Goal: Information Seeking & Learning: Learn about a topic

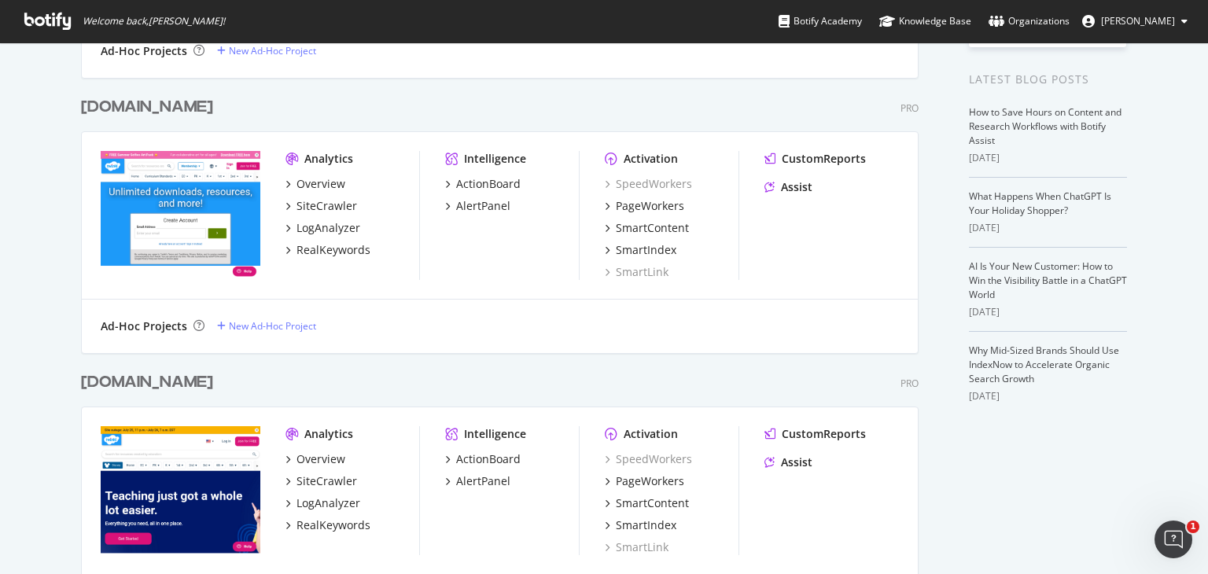
scroll to position [299, 0]
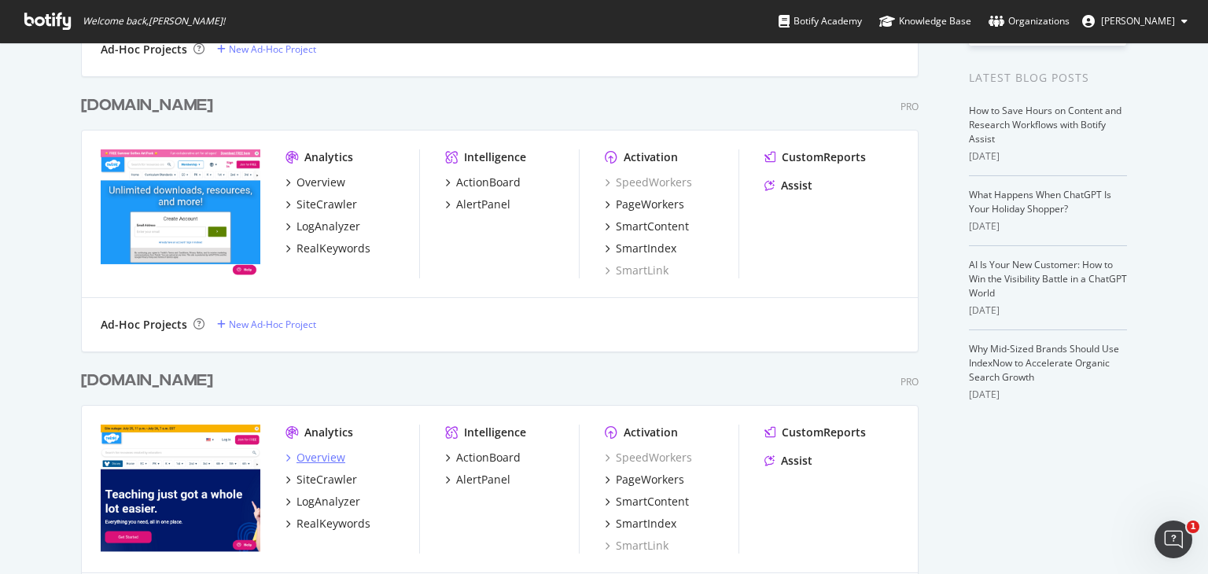
click at [312, 460] on div "Overview" at bounding box center [321, 458] width 49 height 16
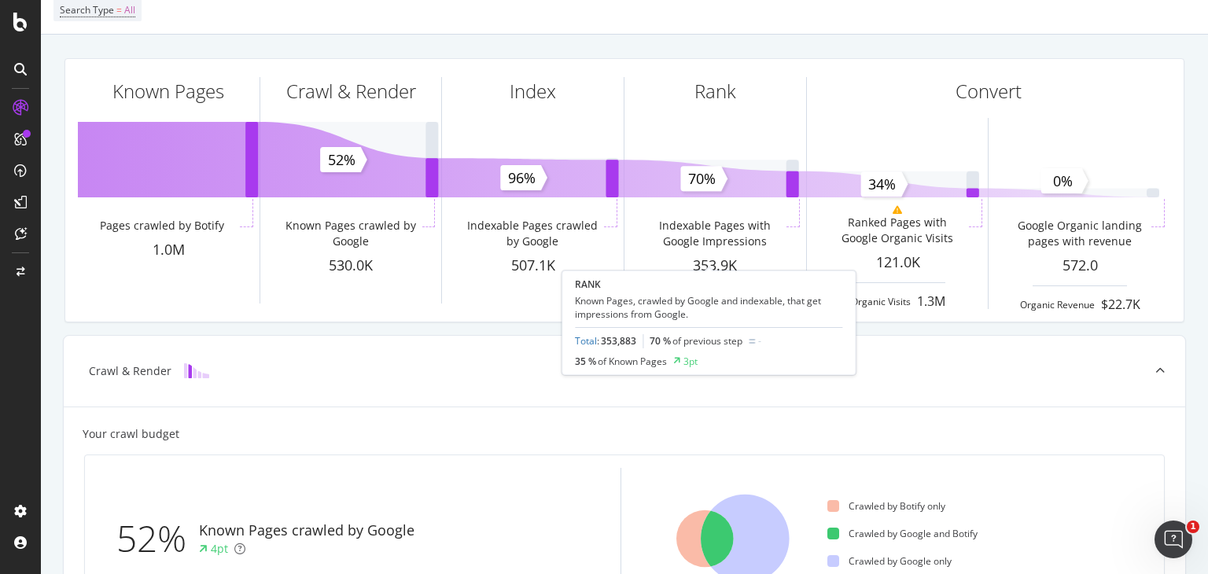
scroll to position [176, 0]
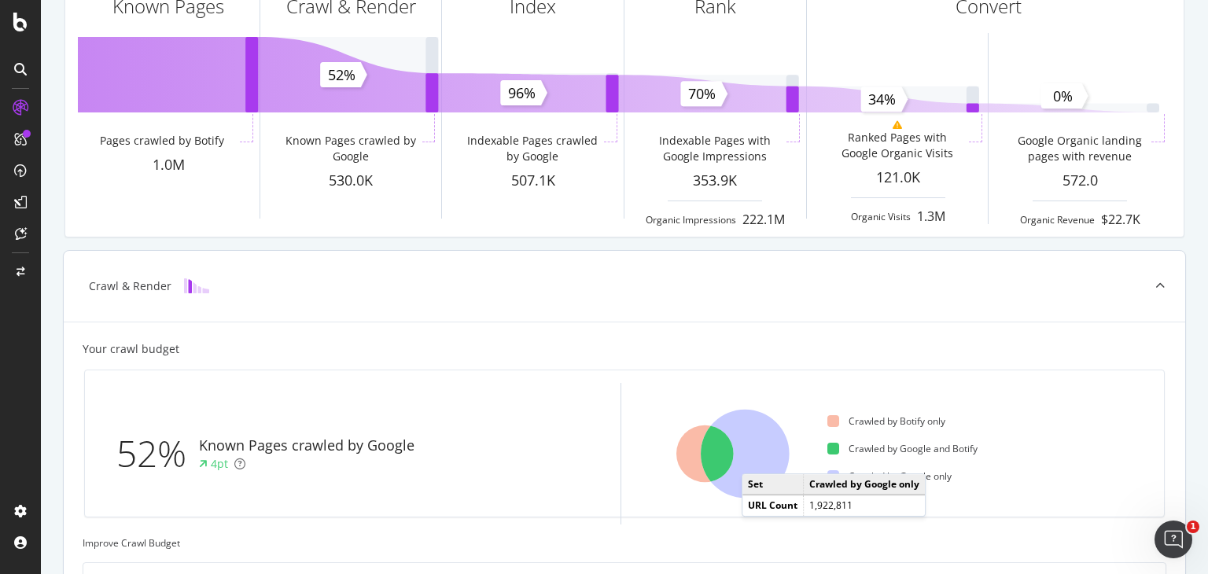
click at [757, 457] on icon at bounding box center [745, 454] width 89 height 89
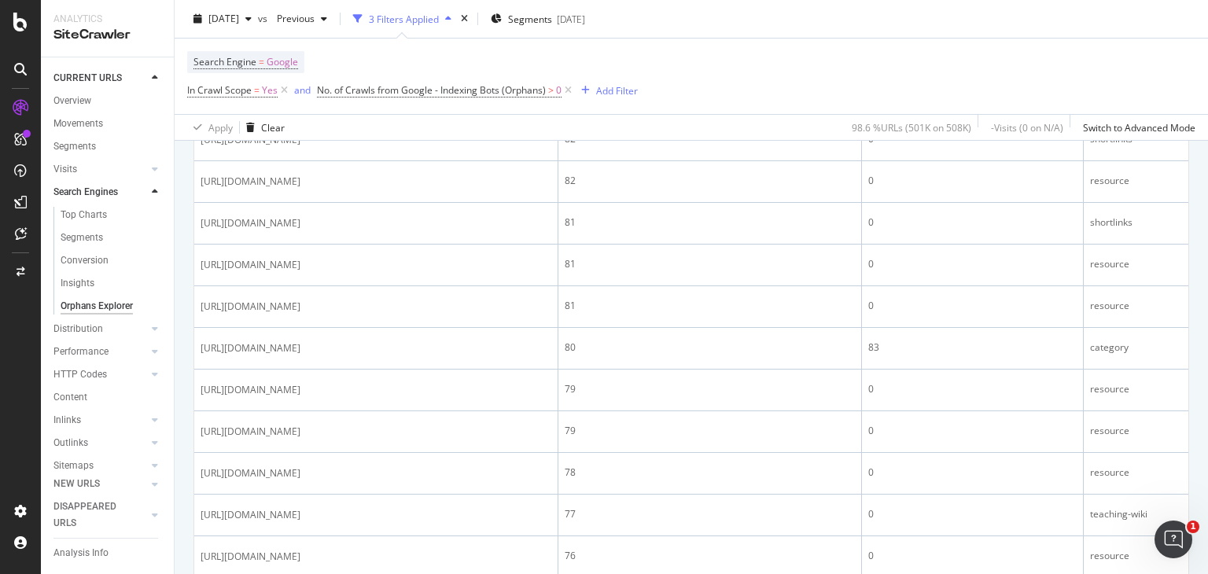
scroll to position [2088, 0]
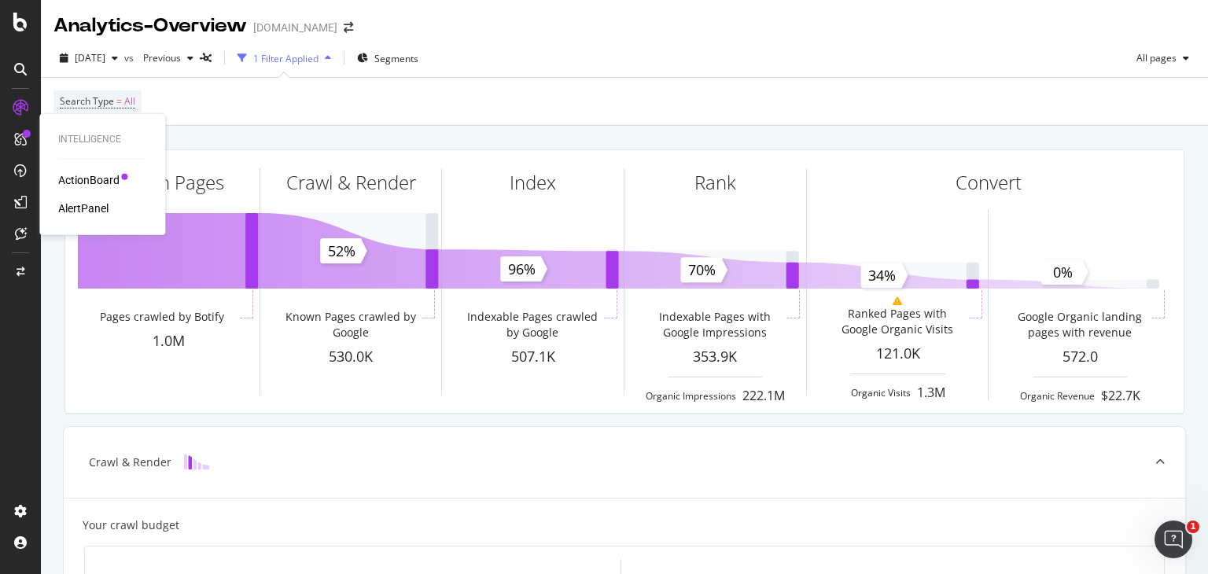
click at [87, 179] on div "ActionBoard" at bounding box center [88, 180] width 61 height 16
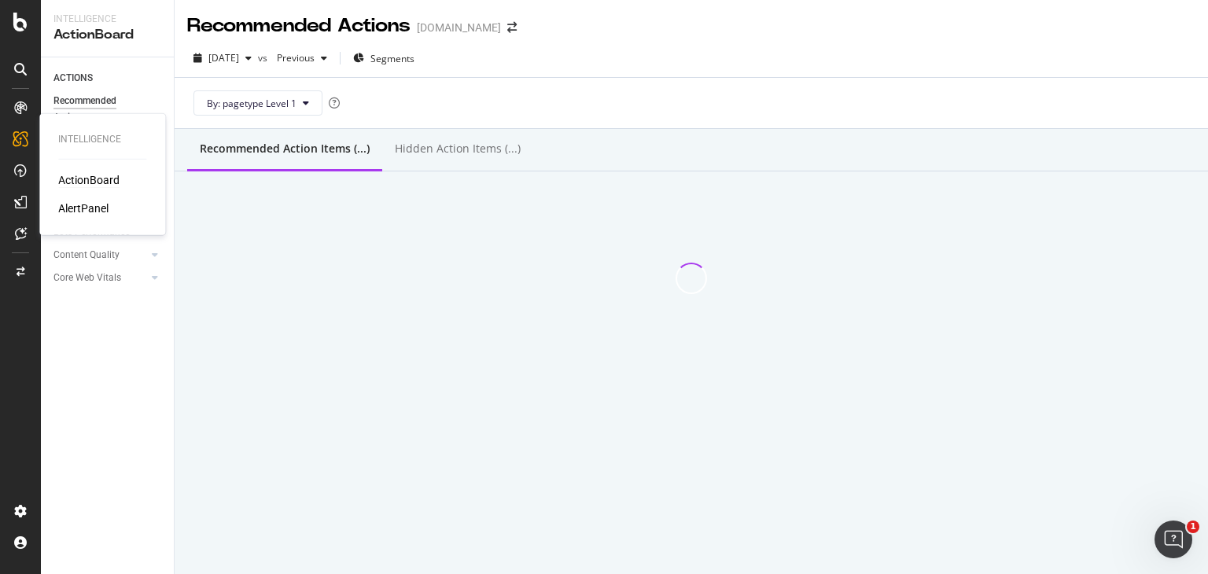
click at [113, 174] on div "ActionBoard" at bounding box center [88, 180] width 61 height 16
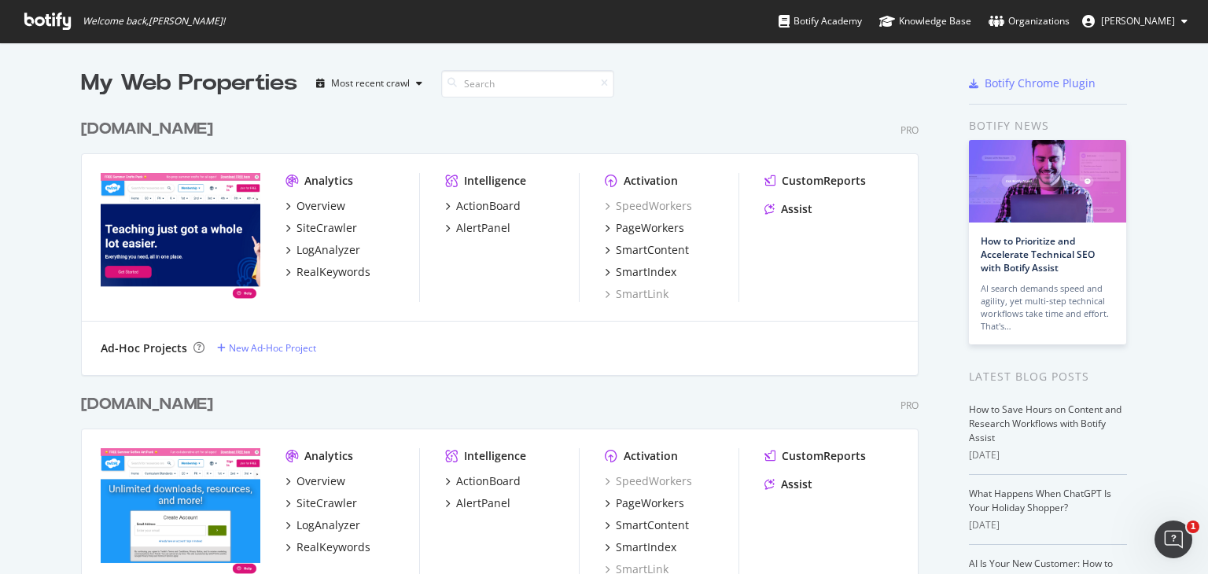
scroll to position [219, 0]
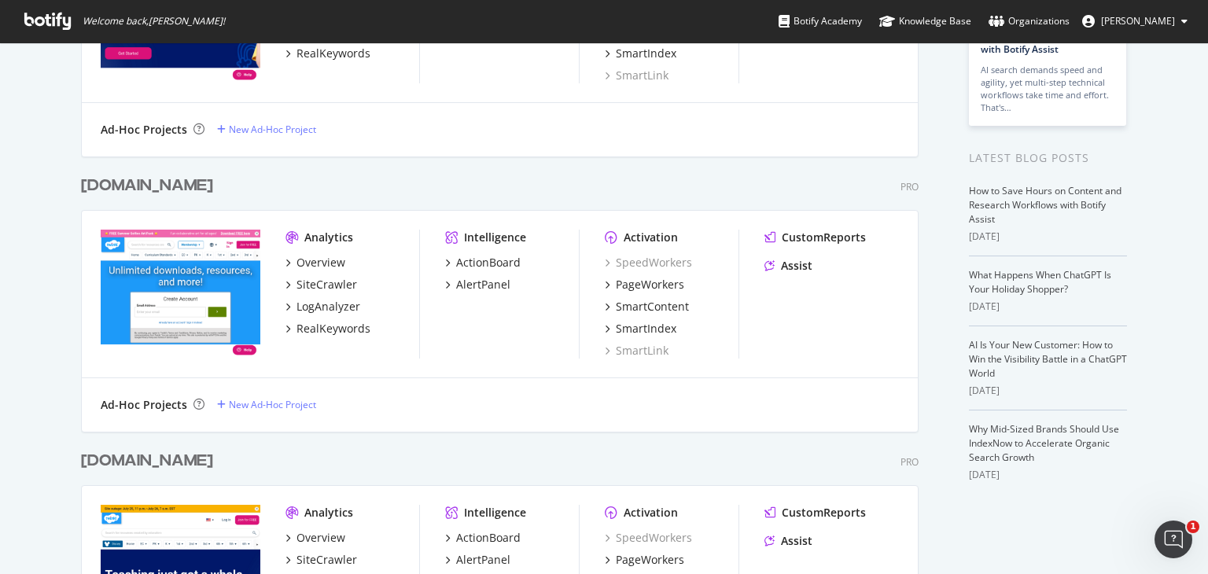
drag, startPoint x: 181, startPoint y: 218, endPoint x: 60, endPoint y: 281, distance: 136.5
click at [60, 281] on div "My Web Properties Most recent crawl [DOMAIN_NAME] Pro Analytics Overview SiteCr…" at bounding box center [604, 311] width 1208 height 974
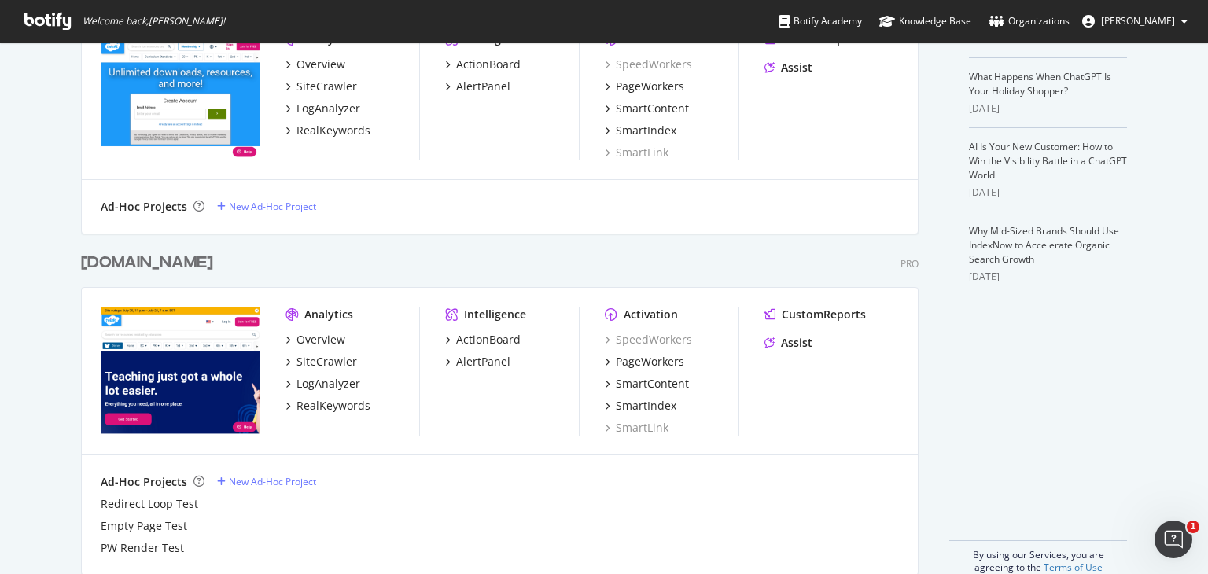
scroll to position [442, 0]
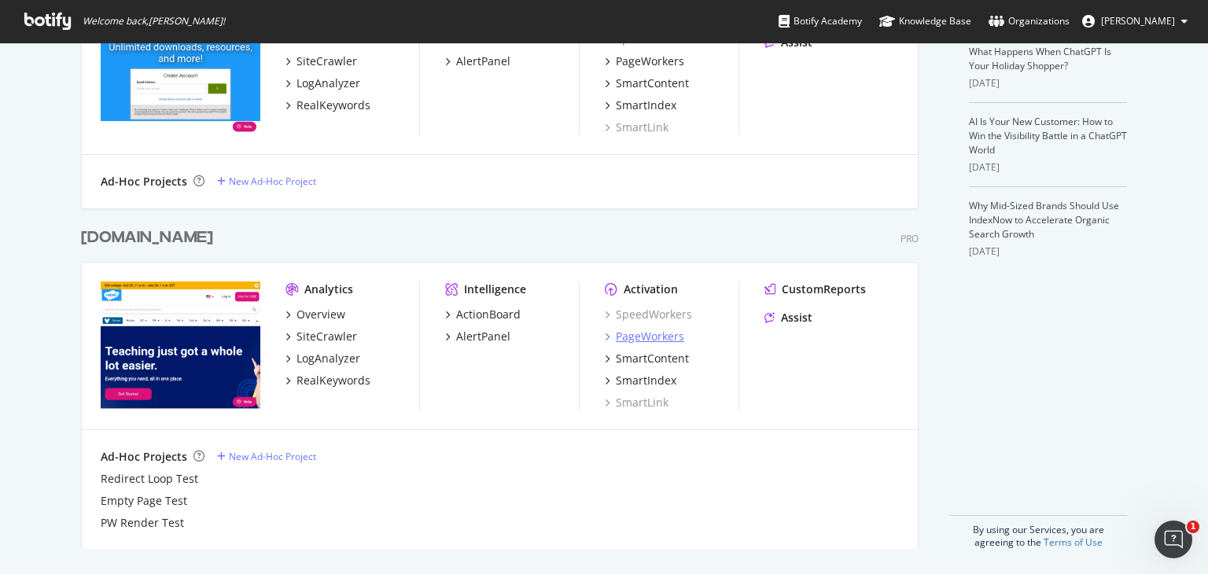
click at [672, 337] on div "PageWorkers" at bounding box center [650, 337] width 68 height 16
